Goal: Task Accomplishment & Management: Manage account settings

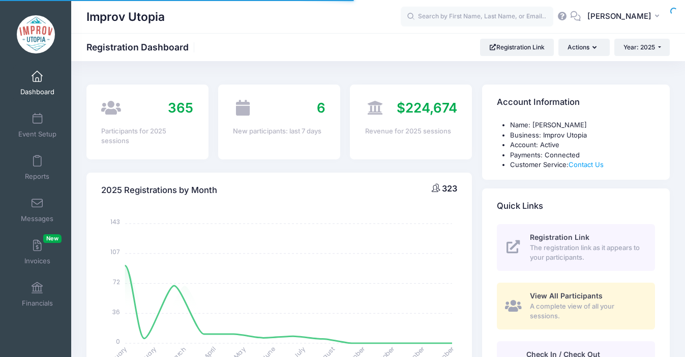
select select
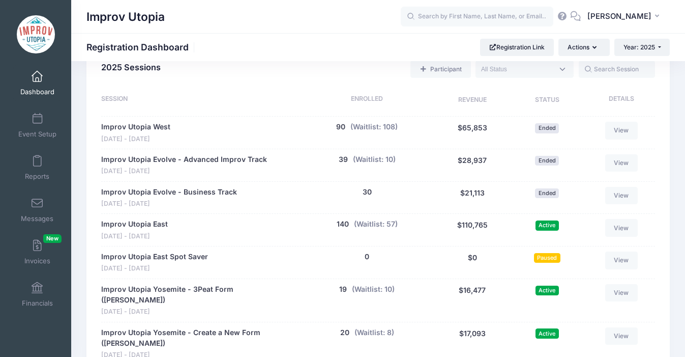
scroll to position [495, 0]
click at [386, 226] on button "(Waitlist: 57)" at bounding box center [376, 224] width 44 height 11
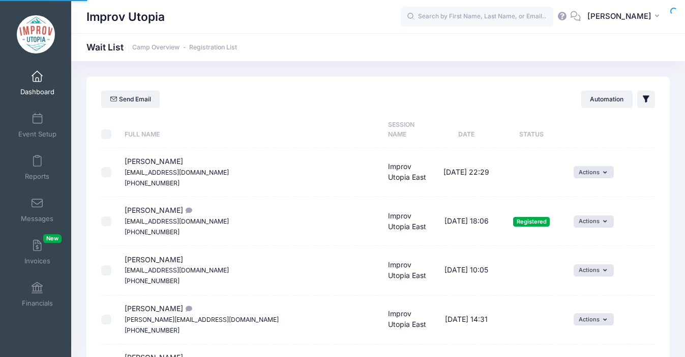
select select "50"
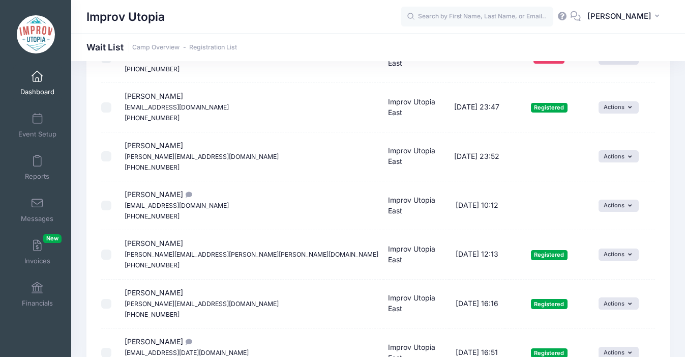
scroll to position [665, 0]
click at [610, 157] on button "Actions" at bounding box center [619, 156] width 40 height 12
click at [628, 156] on icon "button" at bounding box center [632, 156] width 8 height 0
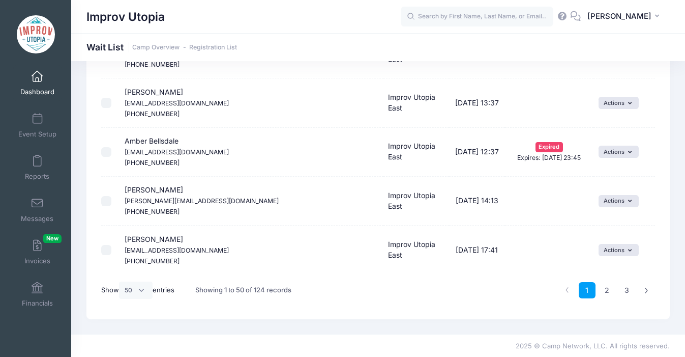
scroll to position [2337, 0]
click at [605, 284] on link "2" at bounding box center [607, 289] width 17 height 17
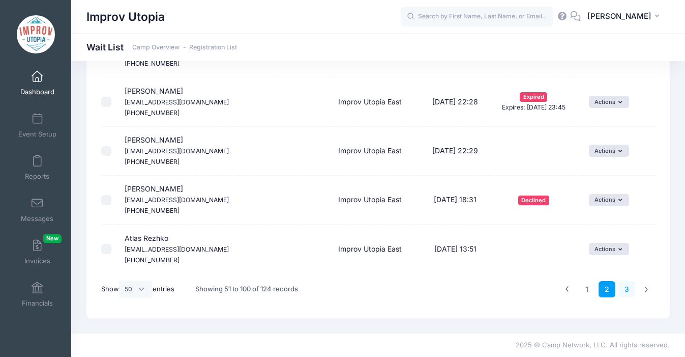
click at [626, 289] on link "3" at bounding box center [627, 289] width 17 height 17
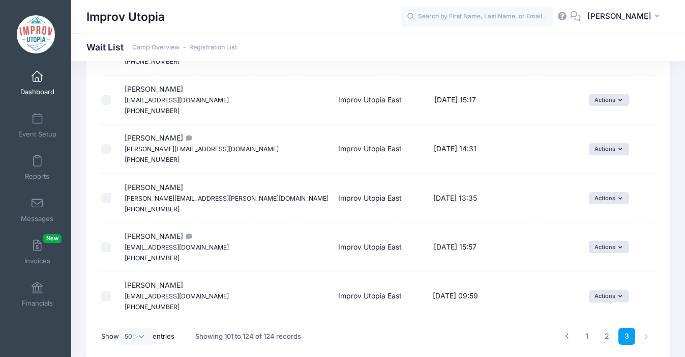
scroll to position [1063, 0]
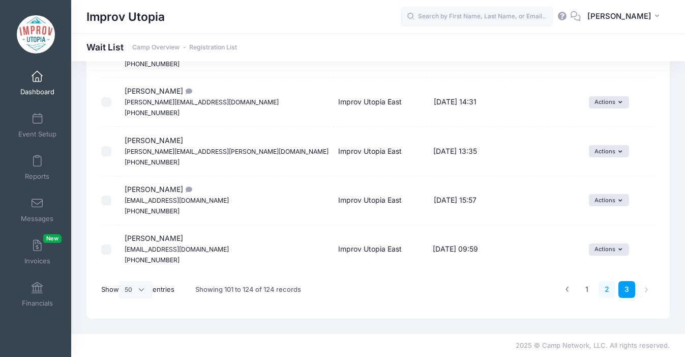
click at [604, 292] on link "2" at bounding box center [607, 289] width 17 height 17
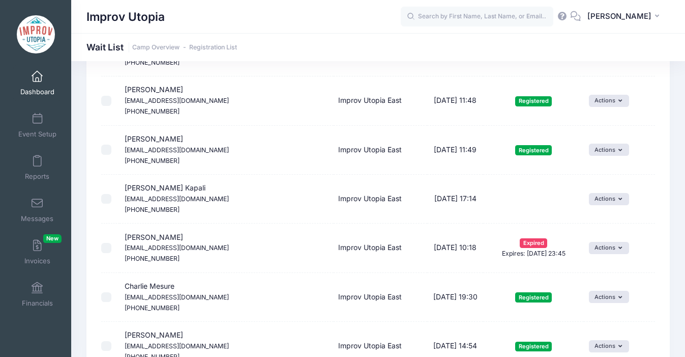
scroll to position [2043, 0]
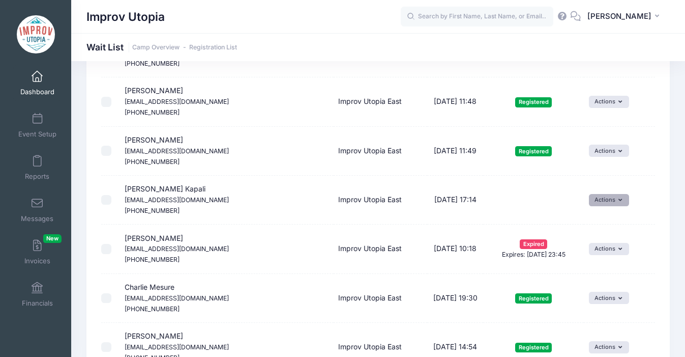
click at [589, 196] on button "Actions" at bounding box center [609, 200] width 40 height 12
click at [579, 220] on span at bounding box center [575, 222] width 9 height 7
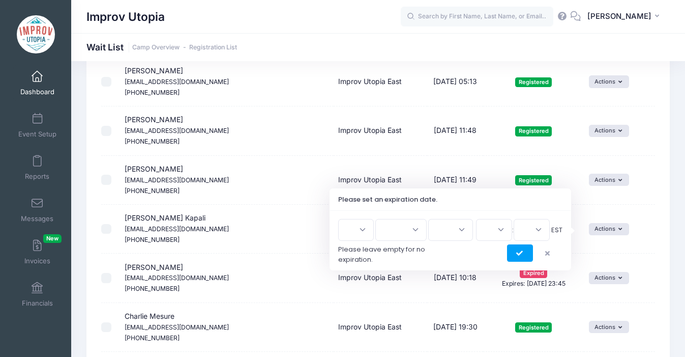
click at [371, 230] on select "1 2 3 4 5 6 7 8 9 10 11 12 13 14 15 16 17 18 19 20 21 22 23 24 25 26 27 28 29 3…" at bounding box center [356, 230] width 36 height 22
click at [366, 229] on select "1 2 3 4 5 6 7 8 9 10 11 12 13 14 15 16 17 18 19 20 21 22 23 24 25 26 27 28 29 3…" at bounding box center [356, 230] width 36 height 22
select select "13"
click at [413, 229] on select "Jan Feb Mar Apr May Jun Jul Aug Sep Oct Nov Dec" at bounding box center [400, 230] width 51 height 22
select select "7"
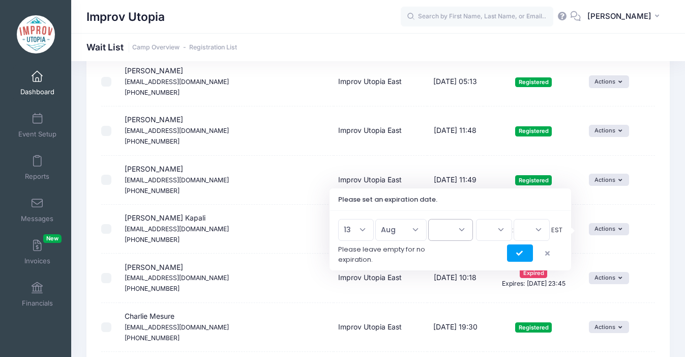
click at [453, 225] on select "2026 2025" at bounding box center [450, 230] width 45 height 22
select select "2025"
click at [498, 227] on select "00 01 02 03 04 05 06 07 08 09 10 11 12 13 14 15 16 17 18 19 20 21 22 23" at bounding box center [494, 230] width 36 height 22
select select "13"
click at [540, 225] on select "00 15 30 45" at bounding box center [532, 230] width 36 height 22
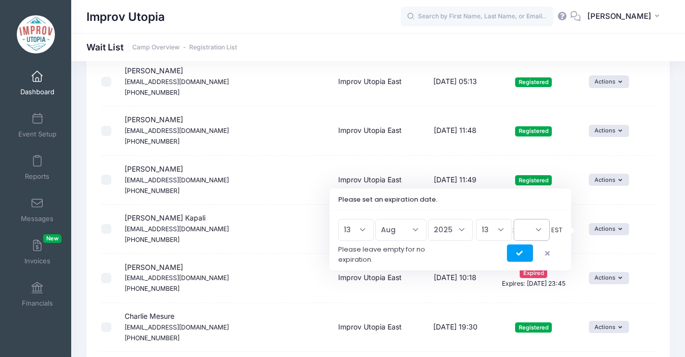
select select "0"
click at [520, 253] on icon "submit" at bounding box center [520, 253] width 8 height 0
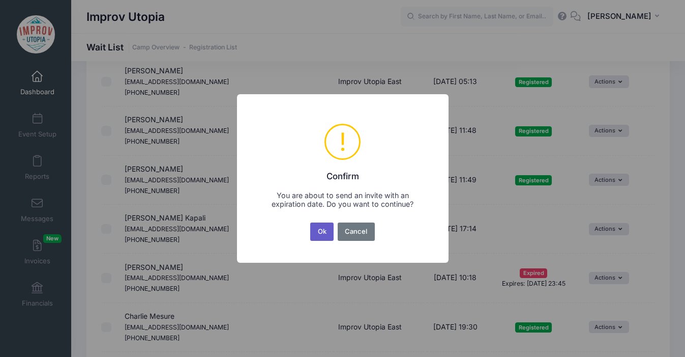
click at [316, 228] on button "Ok" at bounding box center [321, 231] width 23 height 18
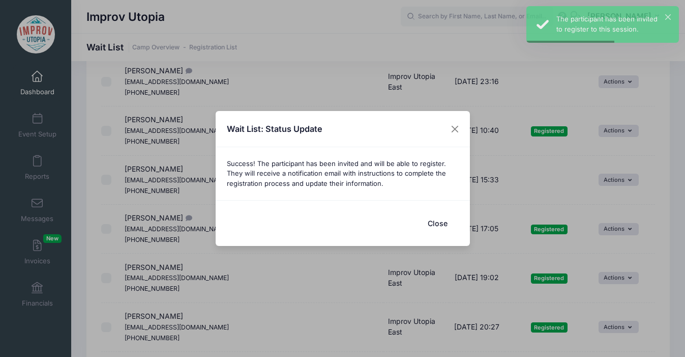
click at [439, 222] on button "Close" at bounding box center [438, 223] width 41 height 22
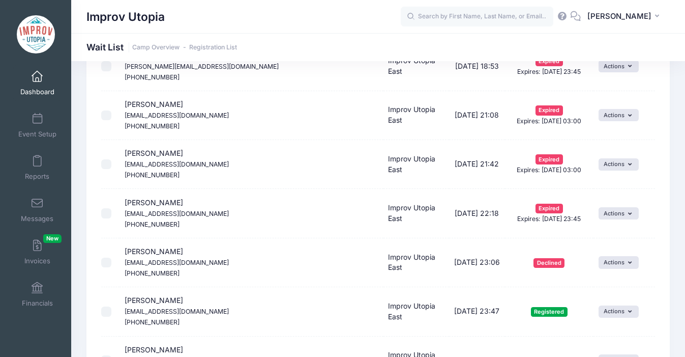
scroll to position [0, 0]
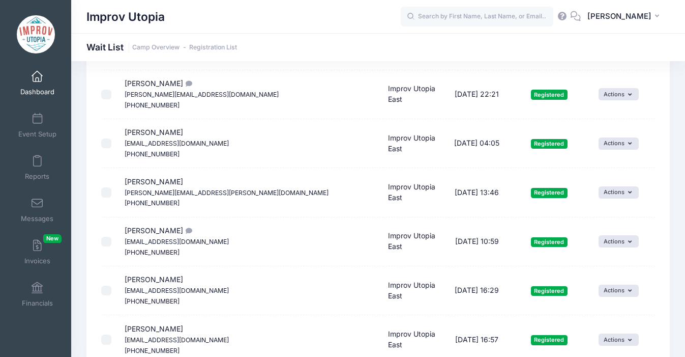
scroll to position [1293, 0]
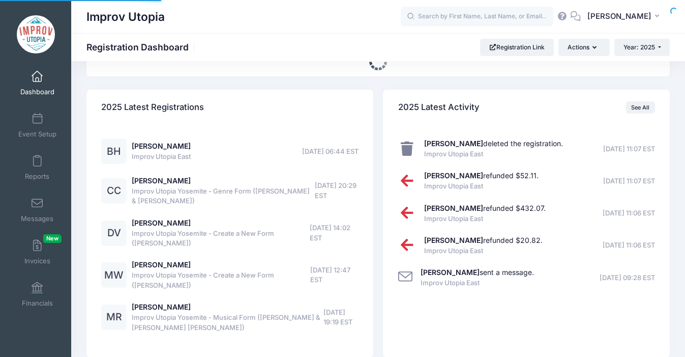
select select
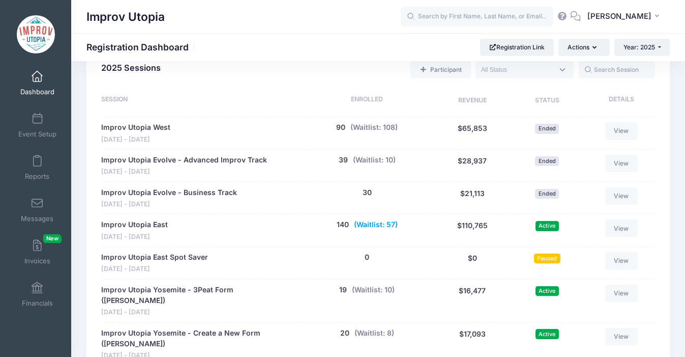
click at [375, 223] on button "(Waitlist: 57)" at bounding box center [376, 224] width 44 height 11
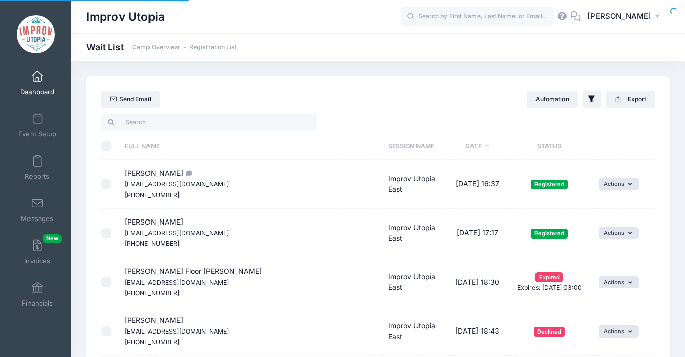
select select "50"
click at [507, 157] on th "Status" at bounding box center [549, 146] width 89 height 27
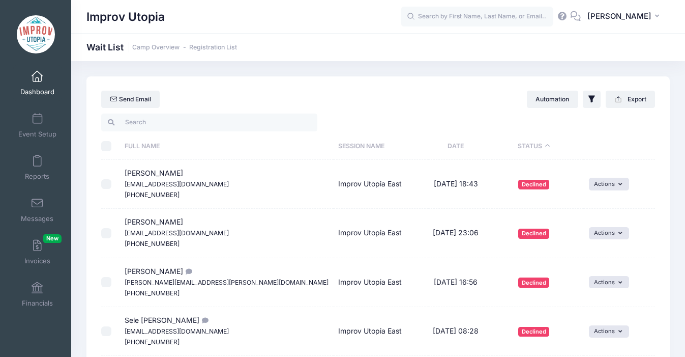
click at [510, 150] on th "Status" at bounding box center [534, 146] width 100 height 27
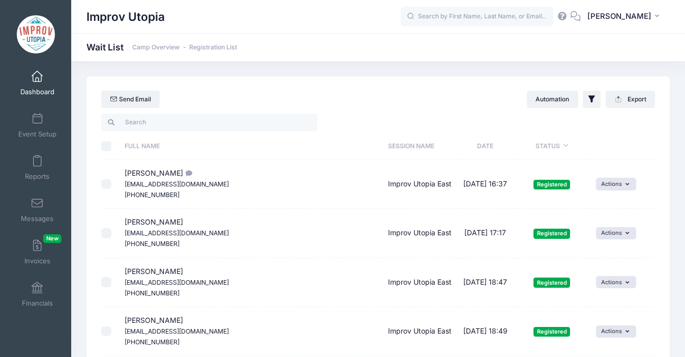
click at [513, 150] on th "Status" at bounding box center [552, 146] width 78 height 27
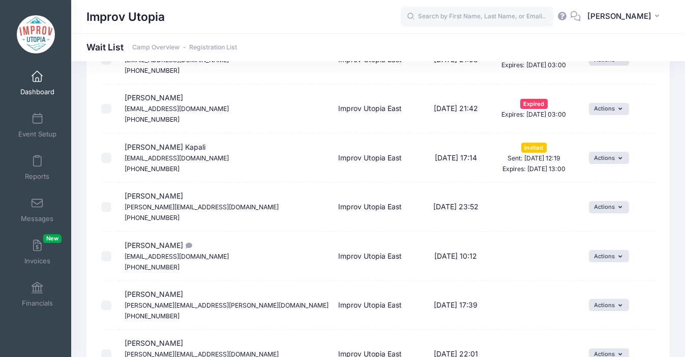
scroll to position [1594, 0]
drag, startPoint x: 197, startPoint y: 159, endPoint x: 124, endPoint y: 159, distance: 72.7
click at [124, 159] on td "[PERSON_NAME] Kapali [EMAIL_ADDRESS][DOMAIN_NAME] [PHONE_NUMBER]" at bounding box center [227, 158] width 214 height 49
copy small "[EMAIL_ADDRESS][DOMAIN_NAME]"
click at [598, 159] on button "Actions" at bounding box center [609, 158] width 40 height 12
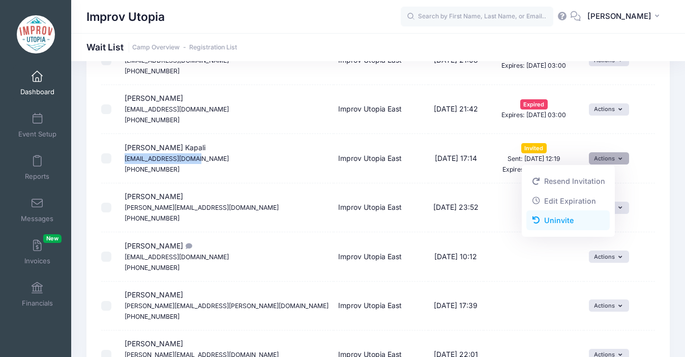
click at [577, 212] on link "Uninvite" at bounding box center [567, 220] width 83 height 19
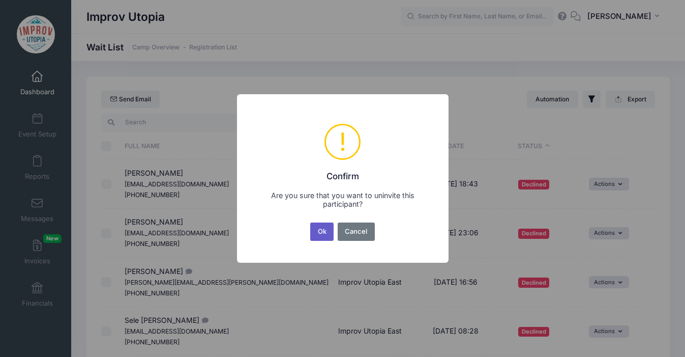
click at [322, 232] on button "Ok" at bounding box center [321, 231] width 23 height 18
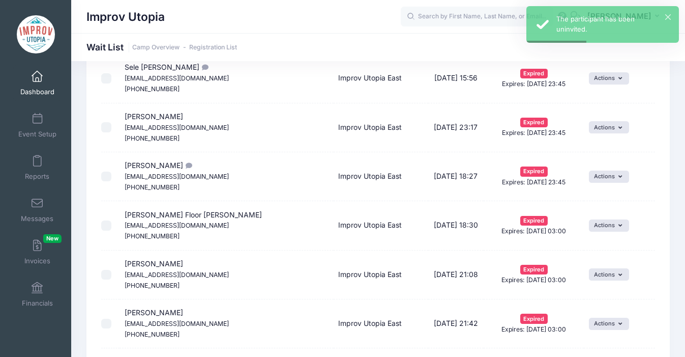
scroll to position [1496, 0]
